Goal: Information Seeking & Learning: Learn about a topic

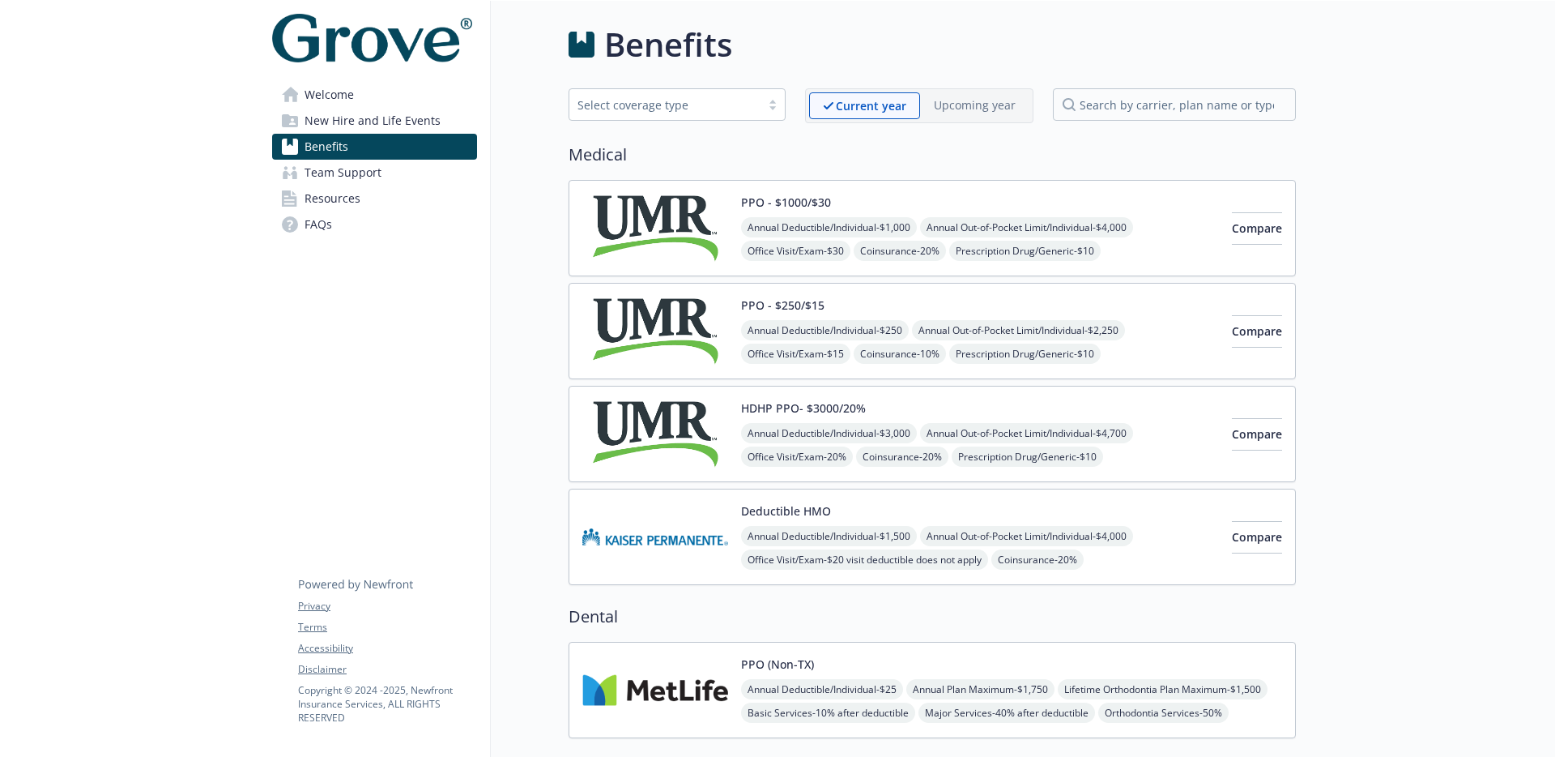
click at [353, 167] on span "Team Support" at bounding box center [343, 173] width 77 height 26
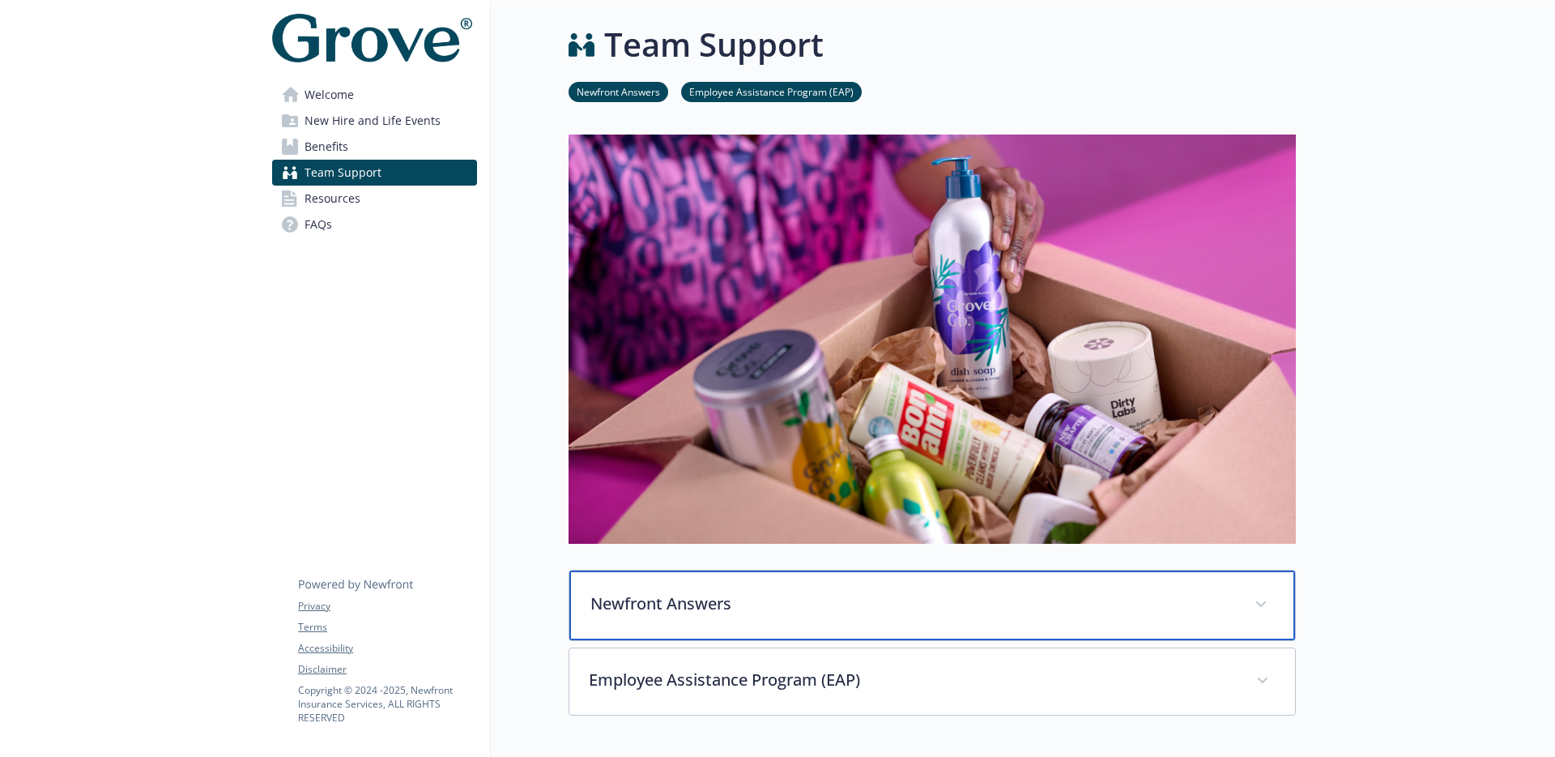
click at [1278, 601] on div "Newfront Answers" at bounding box center [932, 605] width 726 height 70
